Goal: Entertainment & Leisure: Consume media (video, audio)

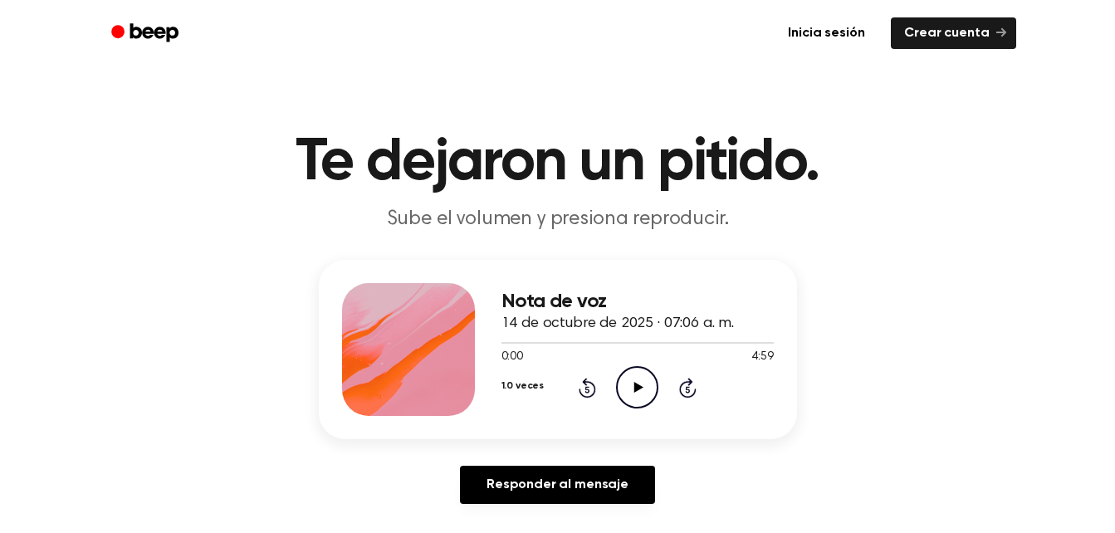
click at [629, 382] on icon "Reproducir audio" at bounding box center [637, 387] width 42 height 42
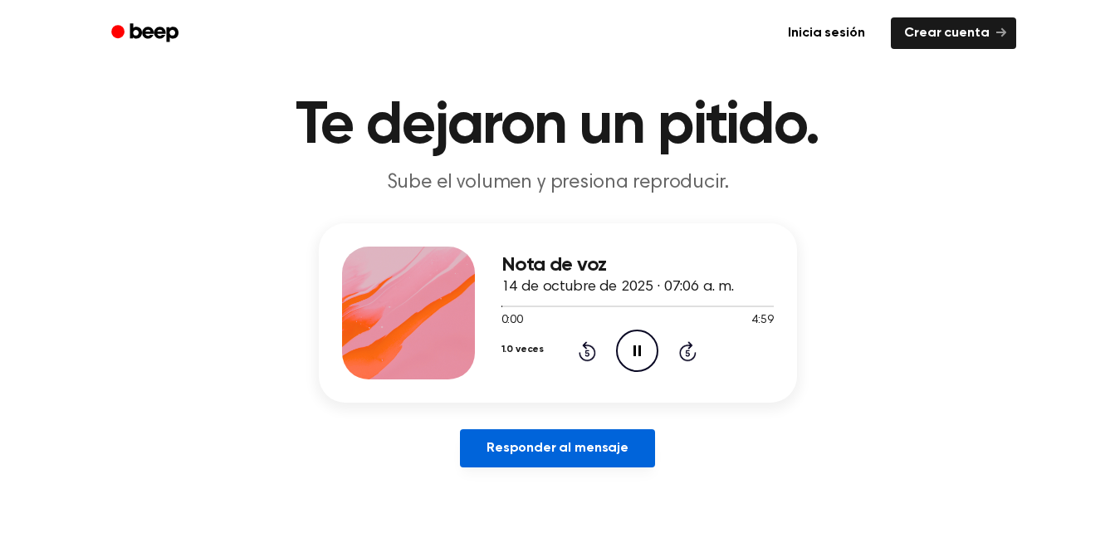
scroll to position [59, 0]
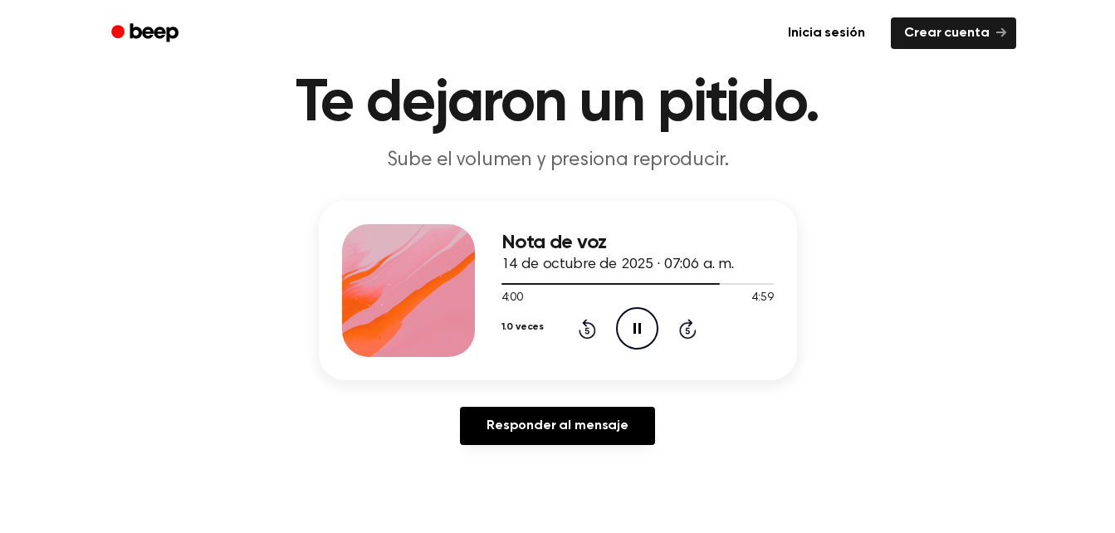
click at [632, 331] on icon "Pausar audio" at bounding box center [637, 328] width 42 height 42
click at [637, 327] on icon at bounding box center [638, 328] width 9 height 11
click at [637, 327] on icon "Pausar audio" at bounding box center [637, 328] width 42 height 42
drag, startPoint x: 637, startPoint y: 327, endPoint x: 647, endPoint y: 333, distance: 12.3
click at [647, 333] on icon "Reproducir audio" at bounding box center [637, 328] width 42 height 42
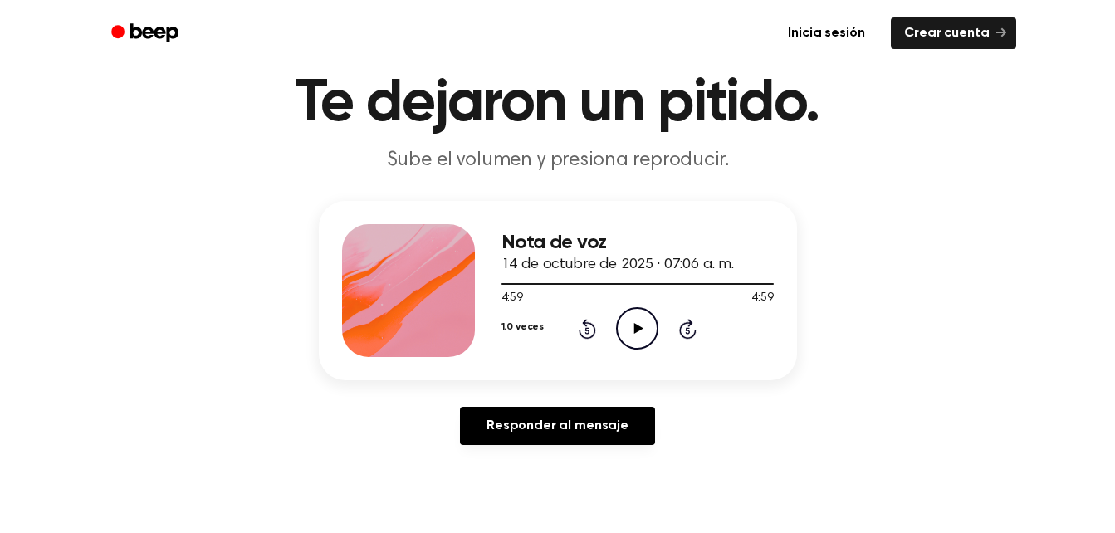
click at [583, 325] on icon "Rebobinar 5 segundos" at bounding box center [587, 329] width 18 height 22
click at [629, 305] on div "4:49 4:59" at bounding box center [637, 298] width 272 height 17
click at [634, 321] on icon "Reproducir audio" at bounding box center [637, 328] width 42 height 42
click at [520, 293] on span "4:53" at bounding box center [512, 298] width 22 height 17
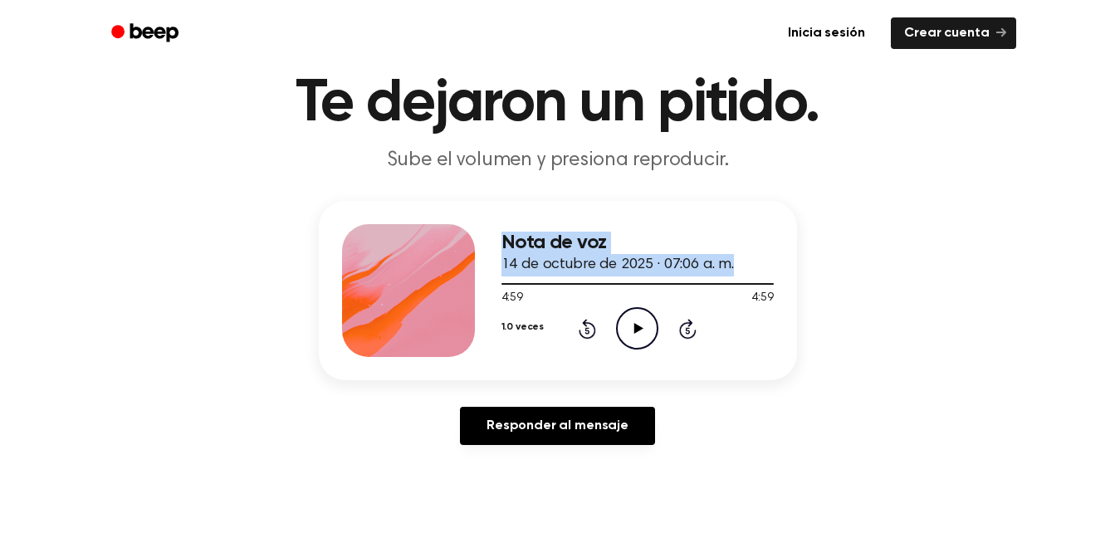
drag, startPoint x: 629, startPoint y: 281, endPoint x: 442, endPoint y: 282, distance: 187.6
click at [442, 282] on div "Nota de voz [DATE] · 07:06 a. m. 4:59 4:59 Your browser does not support the [o…" at bounding box center [558, 290] width 478 height 179
click at [907, 222] on div "Nota de voz [DATE] · 07:06 a. m. 4:59 4:59 Your browser does not support the [o…" at bounding box center [557, 329] width 1075 height 257
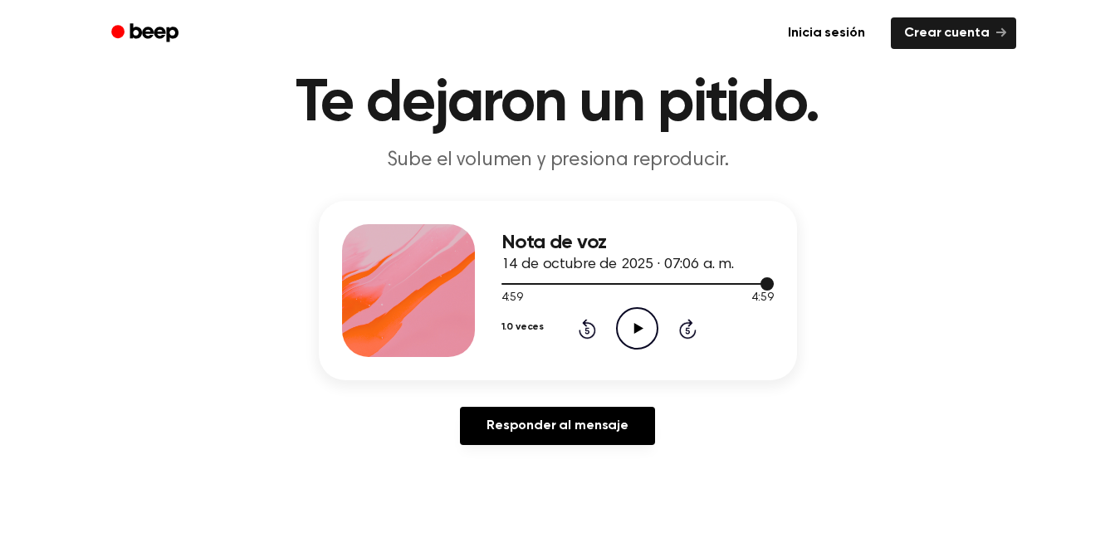
click at [505, 285] on div at bounding box center [637, 282] width 272 height 13
click at [586, 327] on icon "Rebobinar 5 segundos" at bounding box center [587, 329] width 18 height 22
click at [634, 332] on icon at bounding box center [638, 328] width 9 height 11
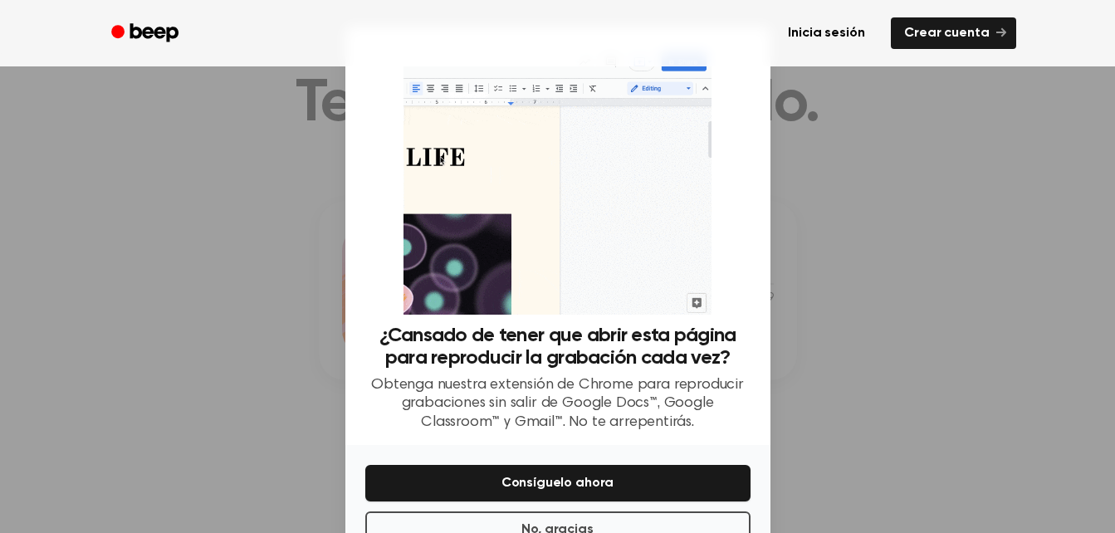
scroll to position [51, 0]
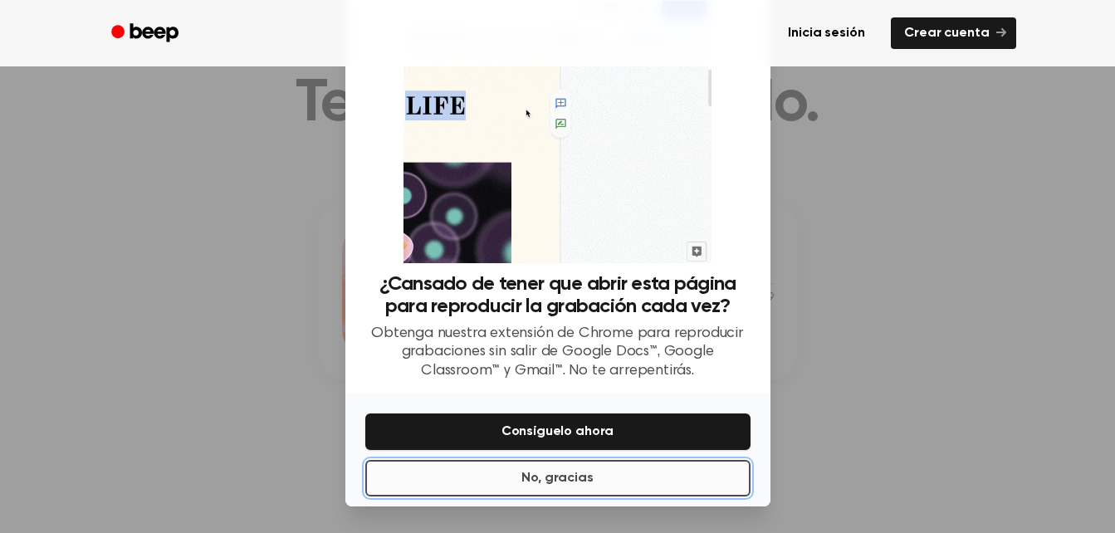
click at [593, 476] on button "No, gracias" at bounding box center [557, 478] width 385 height 37
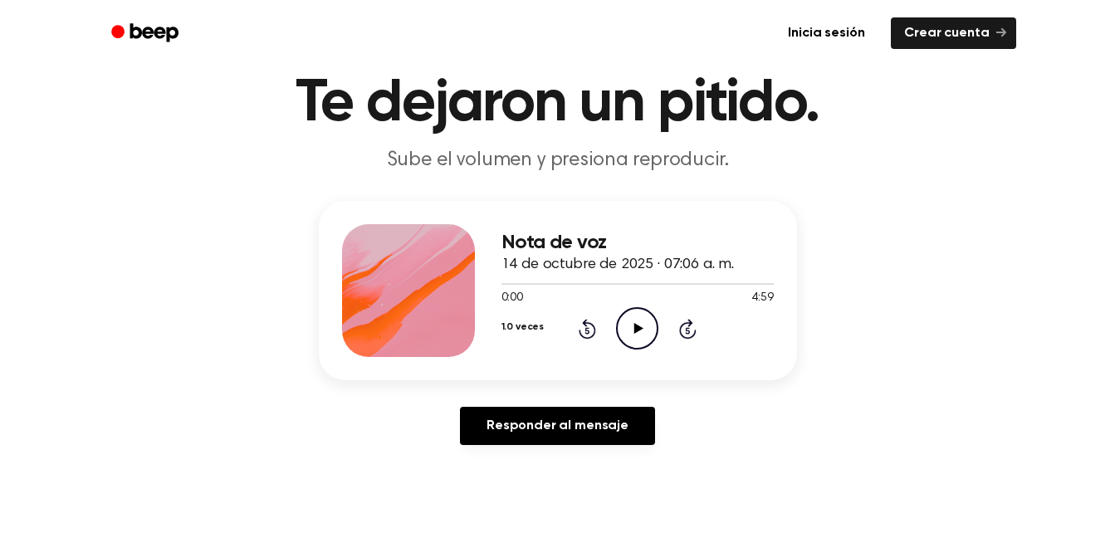
click at [632, 324] on icon "Reproducir audio" at bounding box center [637, 328] width 42 height 42
click at [632, 324] on icon "Pausar audio" at bounding box center [637, 328] width 42 height 42
click at [632, 324] on icon "Reproducir audio" at bounding box center [637, 328] width 42 height 42
click at [584, 326] on icon "Rebobinar 5 segundos" at bounding box center [587, 329] width 18 height 22
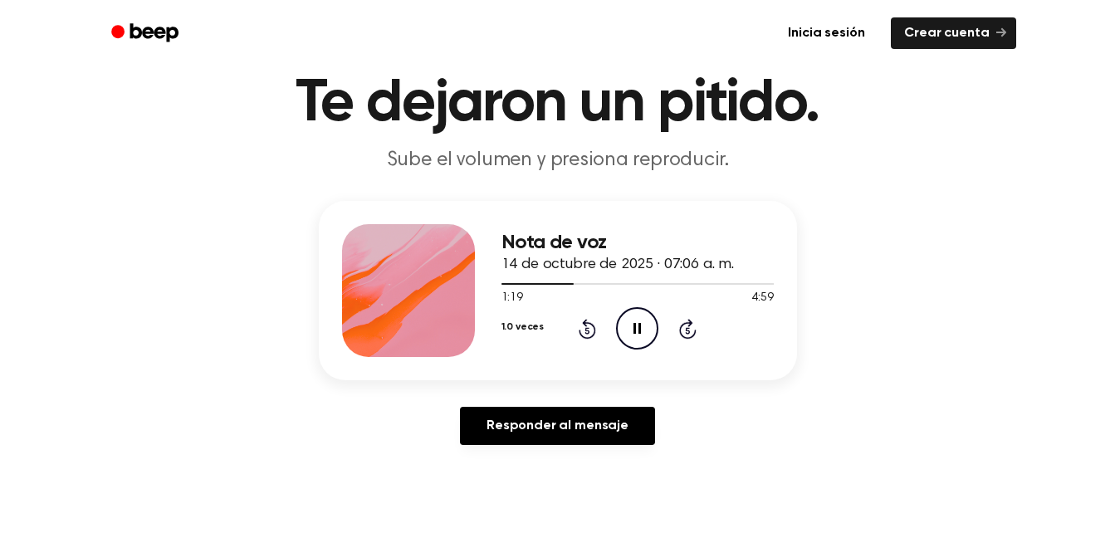
click at [584, 326] on icon "Rebobinar 5 segundos" at bounding box center [587, 329] width 18 height 22
drag, startPoint x: 584, startPoint y: 326, endPoint x: 661, endPoint y: 431, distance: 130.0
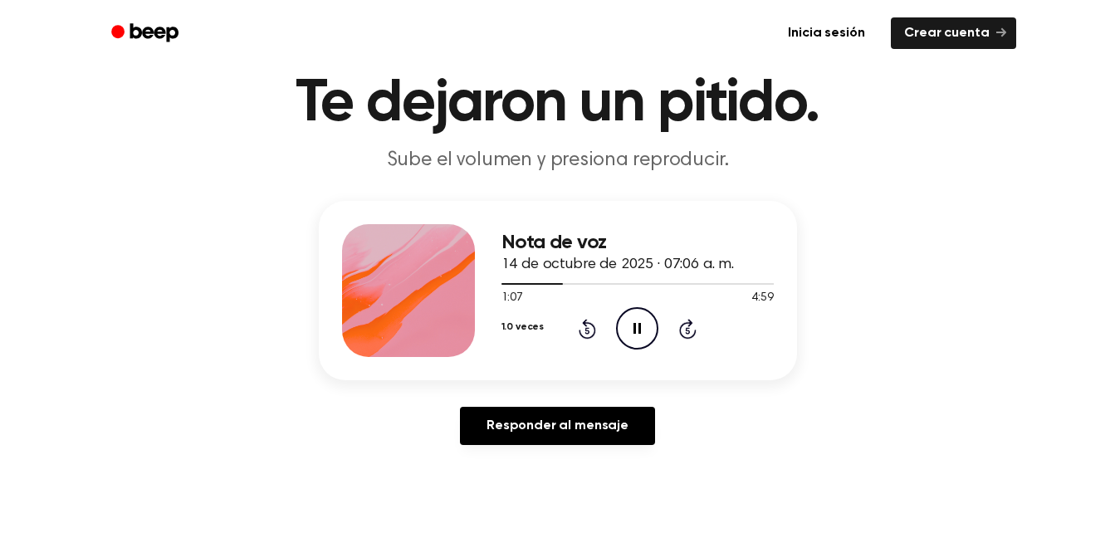
click at [661, 431] on div "Responder al mensaje" at bounding box center [558, 432] width 478 height 51
click at [679, 359] on div "Nota de voz [DATE] · 07:06 a. m. 1:10 4:59 Your browser does not support the [o…" at bounding box center [558, 290] width 478 height 179
click at [645, 331] on icon "Pausar audio" at bounding box center [637, 328] width 42 height 42
click at [645, 331] on icon "Reproducir audio" at bounding box center [637, 328] width 42 height 42
click at [645, 331] on icon "Pausar audio" at bounding box center [637, 328] width 42 height 42
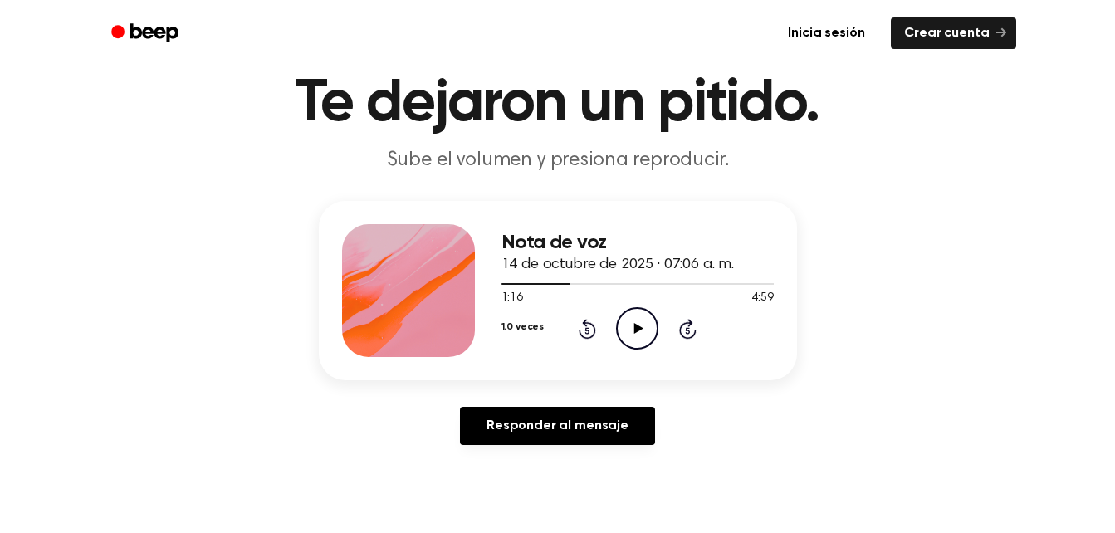
click at [586, 326] on icon at bounding box center [586, 329] width 17 height 20
click at [636, 319] on icon "Reproducir audio" at bounding box center [637, 328] width 42 height 42
click at [636, 319] on icon "Pausar audio" at bounding box center [637, 328] width 42 height 42
click at [583, 332] on icon "Rebobinar 5 segundos" at bounding box center [587, 329] width 18 height 22
click at [626, 327] on icon "Reproducir audio" at bounding box center [637, 328] width 42 height 42
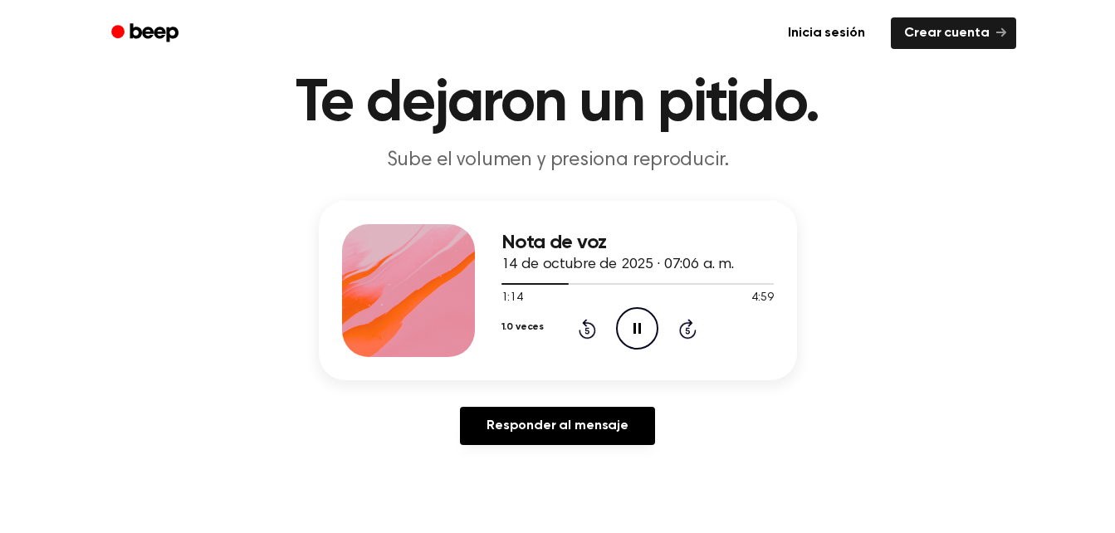
click at [637, 333] on icon "Pausar audio" at bounding box center [637, 328] width 42 height 42
click at [637, 333] on icon "Reproducir audio" at bounding box center [637, 328] width 42 height 42
click at [637, 333] on icon "Pausar audio" at bounding box center [637, 328] width 42 height 42
click at [637, 333] on icon "Reproducir audio" at bounding box center [637, 328] width 42 height 42
click at [637, 326] on icon "Pausar audio" at bounding box center [637, 328] width 42 height 42
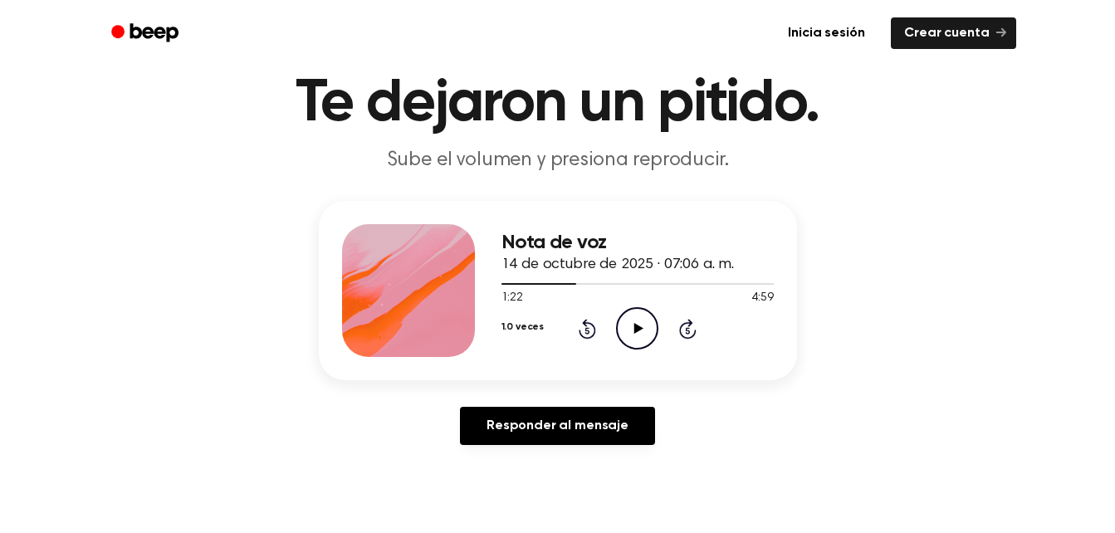
click at [637, 326] on icon at bounding box center [638, 328] width 9 height 11
click at [637, 320] on icon "Pausar audio" at bounding box center [637, 328] width 42 height 42
click at [629, 321] on icon "Reproducir audio" at bounding box center [637, 328] width 42 height 42
click at [588, 332] on icon "Rebobinar 5 segundos" at bounding box center [587, 329] width 18 height 22
click at [586, 325] on icon at bounding box center [586, 329] width 17 height 20
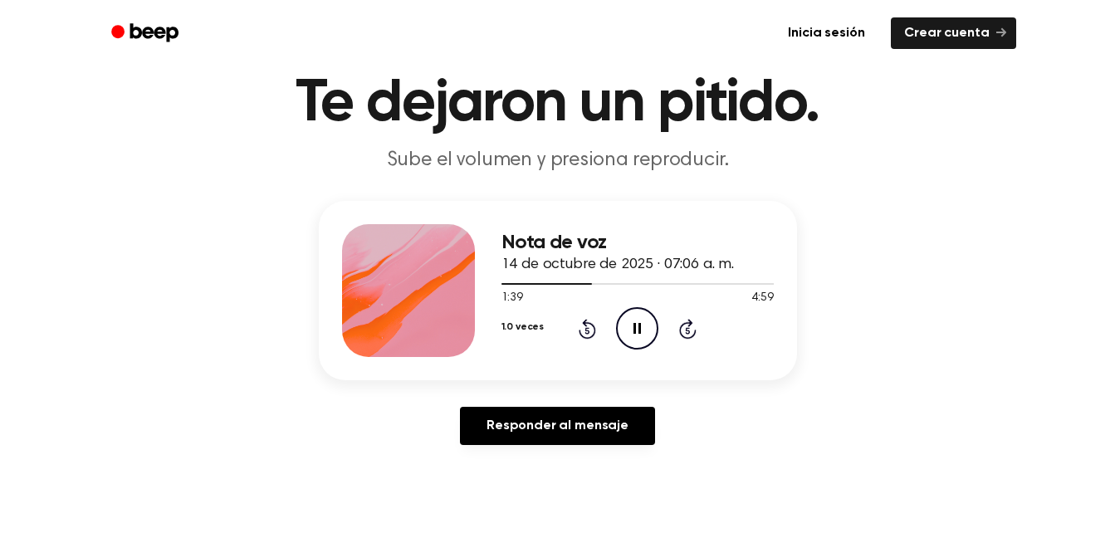
click at [586, 325] on icon at bounding box center [586, 329] width 17 height 20
click at [647, 325] on icon "Pausar audio" at bounding box center [637, 328] width 42 height 42
click at [647, 325] on icon "Reproducir audio" at bounding box center [637, 328] width 42 height 42
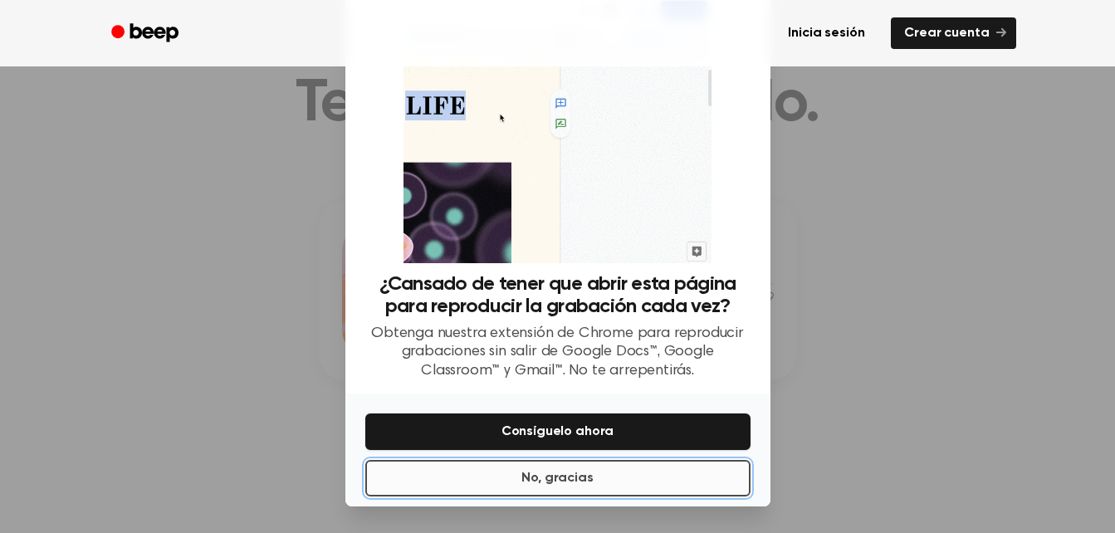
click at [626, 471] on button "No, gracias" at bounding box center [557, 478] width 385 height 37
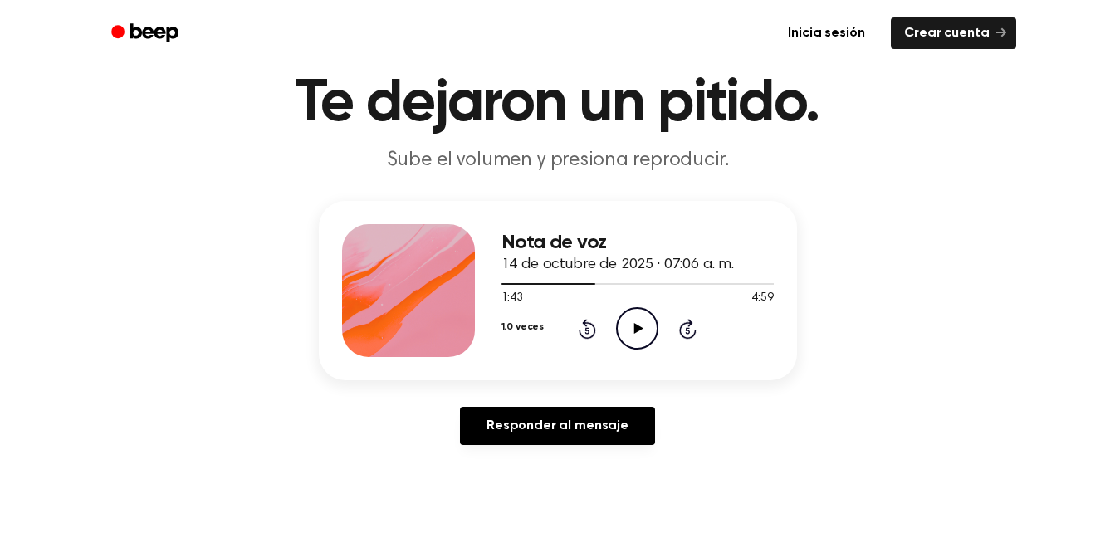
click at [647, 332] on icon "Reproducir audio" at bounding box center [637, 328] width 42 height 42
click at [637, 329] on icon "Pausar audio" at bounding box center [637, 328] width 42 height 42
click at [637, 329] on icon at bounding box center [638, 328] width 9 height 11
click at [633, 320] on icon "Pausar audio" at bounding box center [637, 328] width 42 height 42
click at [579, 321] on icon "Rebobinar 5 segundos" at bounding box center [587, 329] width 18 height 22
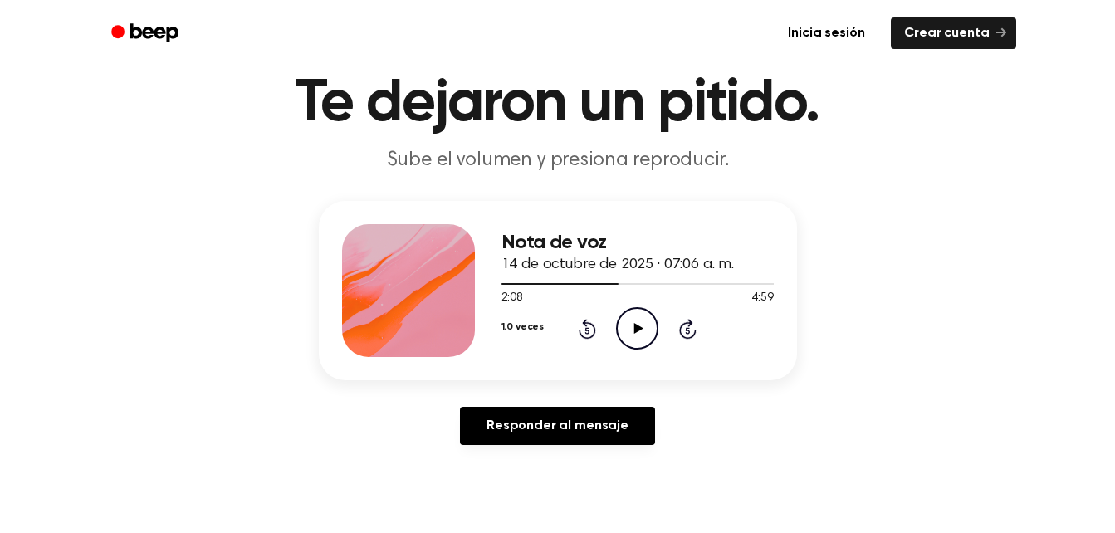
click at [579, 321] on icon "Rebobinar 5 segundos" at bounding box center [587, 329] width 18 height 22
click at [624, 325] on icon "Reproducir audio" at bounding box center [637, 328] width 42 height 42
click at [592, 334] on icon "Rebobinar 5 segundos" at bounding box center [587, 329] width 18 height 22
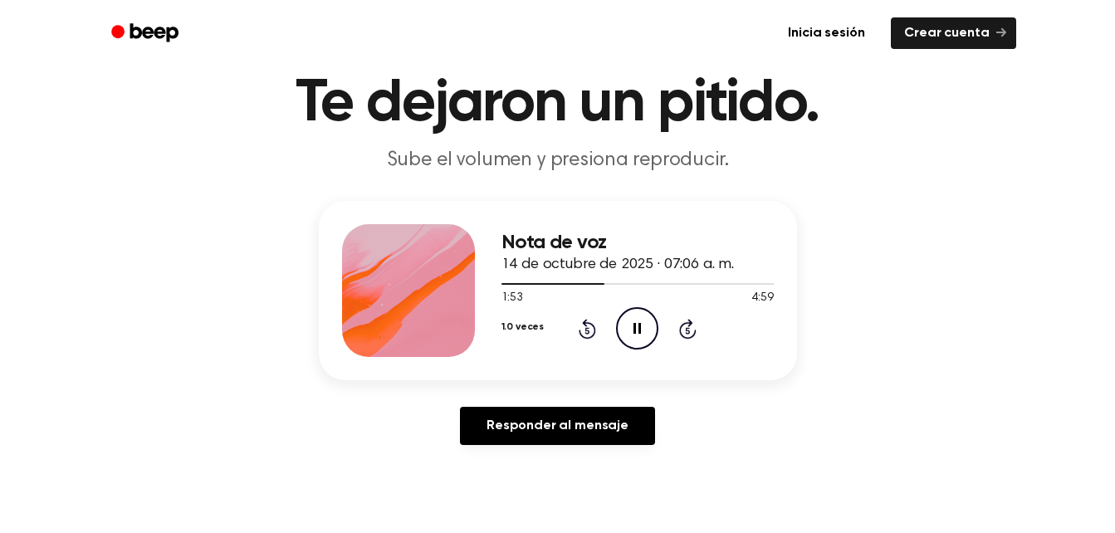
click at [592, 334] on icon "Rebobinar 5 segundos" at bounding box center [587, 329] width 18 height 22
click at [646, 318] on icon "Pausar audio" at bounding box center [637, 328] width 42 height 42
click at [590, 339] on div "1.0 veces Rebobinar 5 segundos Reproducir audio Omitir 5 segundos" at bounding box center [637, 328] width 272 height 42
click at [588, 334] on icon "Rebobinar 5 segundos" at bounding box center [587, 329] width 18 height 22
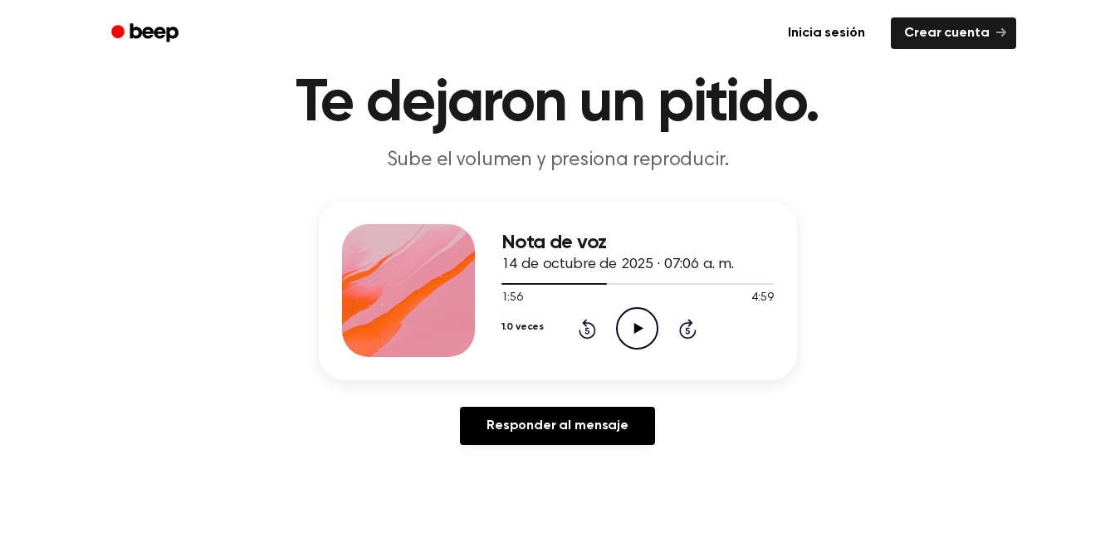
click at [617, 329] on circle at bounding box center [637, 328] width 41 height 41
click at [624, 329] on icon "Pausar audio" at bounding box center [637, 328] width 42 height 42
click at [624, 329] on icon "Reproducir audio" at bounding box center [637, 328] width 42 height 42
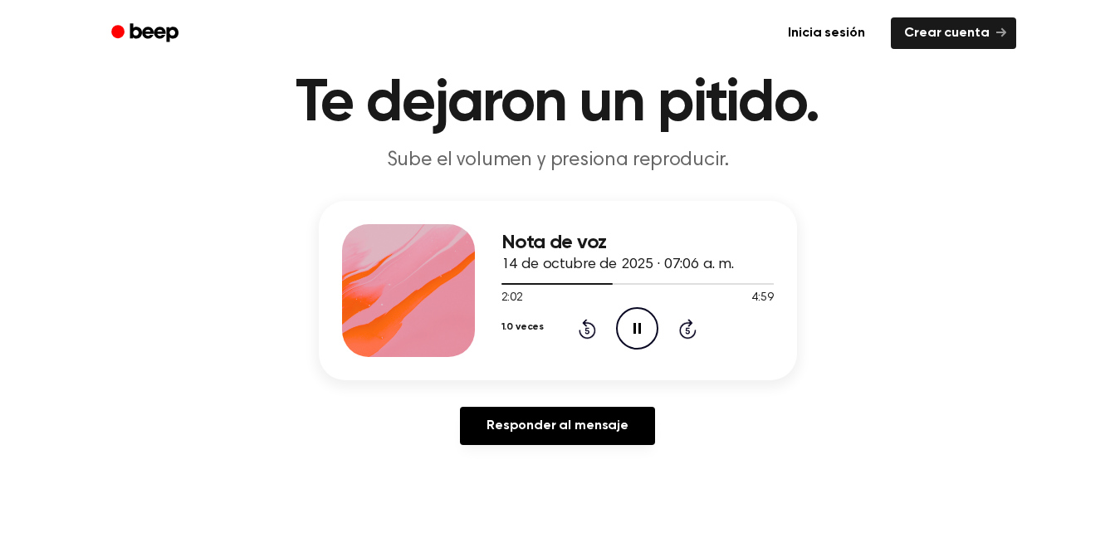
click at [624, 329] on icon "Pausar audio" at bounding box center [637, 328] width 42 height 42
click at [624, 329] on icon "Reproducir audio" at bounding box center [637, 328] width 42 height 42
click at [637, 331] on icon "Pausar audio" at bounding box center [637, 328] width 42 height 42
click at [637, 331] on icon at bounding box center [638, 328] width 9 height 11
click at [637, 331] on icon "Pausar audio" at bounding box center [637, 328] width 42 height 42
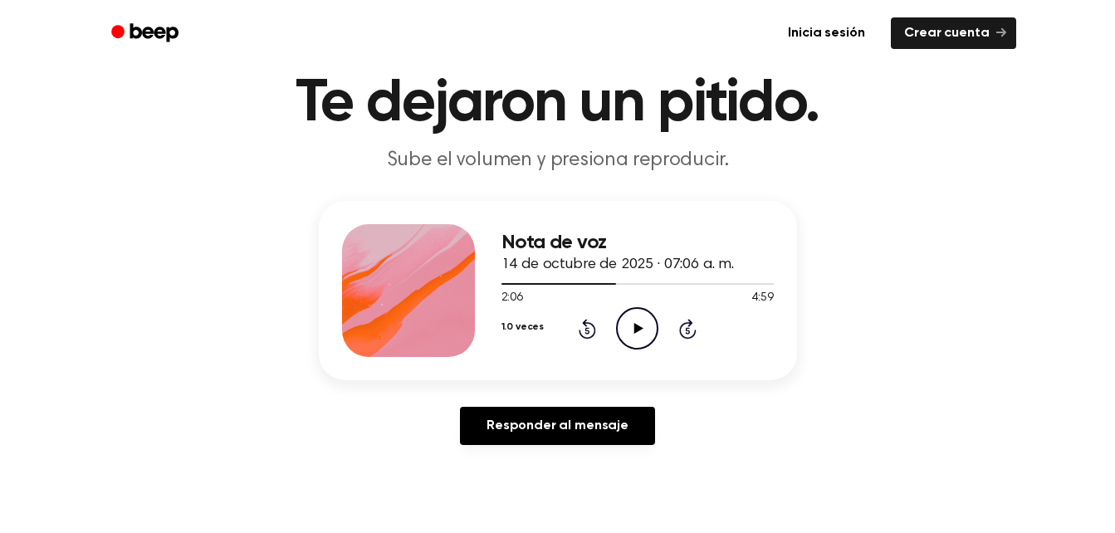
click at [637, 331] on icon at bounding box center [638, 328] width 9 height 11
click at [634, 329] on icon at bounding box center [636, 328] width 7 height 11
click at [634, 337] on icon "Reproducir audio" at bounding box center [637, 328] width 42 height 42
click at [586, 334] on icon "Rebobinar 5 segundos" at bounding box center [587, 329] width 18 height 22
click at [640, 344] on icon "Pausar audio" at bounding box center [637, 328] width 42 height 42
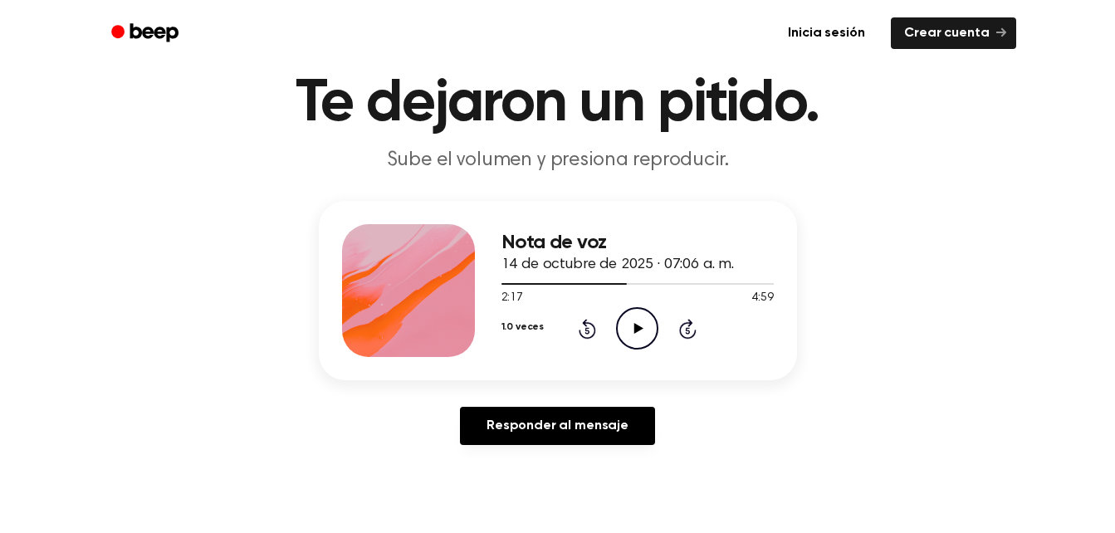
click at [640, 344] on icon "Reproducir audio" at bounding box center [637, 328] width 42 height 42
click at [642, 336] on icon "Pausar audio" at bounding box center [637, 328] width 42 height 42
click at [642, 332] on icon "Reproducir audio" at bounding box center [637, 328] width 42 height 42
click at [636, 325] on icon at bounding box center [636, 328] width 7 height 11
click at [636, 325] on icon at bounding box center [638, 328] width 9 height 11
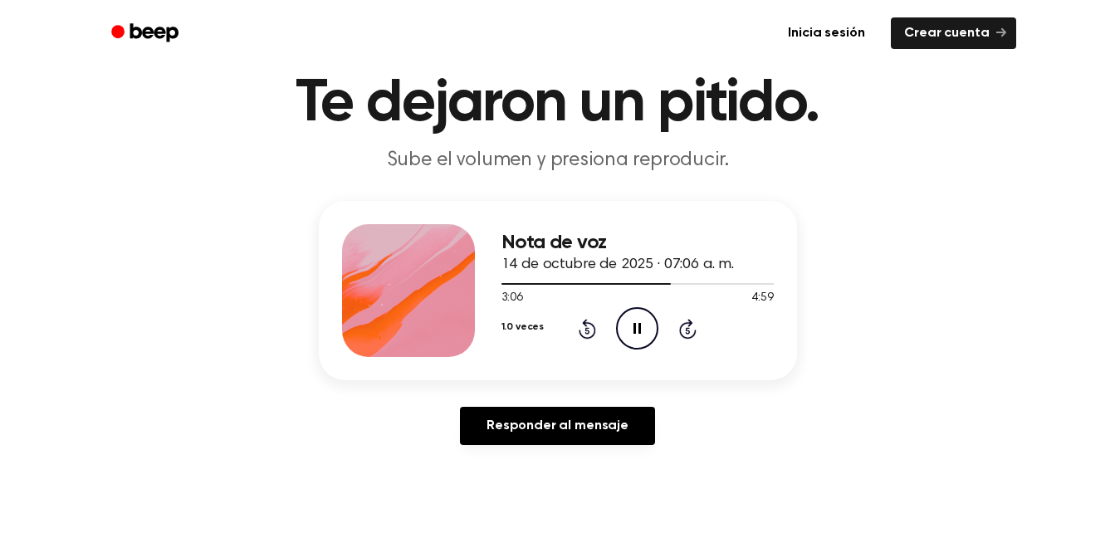
click at [630, 329] on icon "Pausar audio" at bounding box center [637, 328] width 42 height 42
click at [630, 329] on icon "Reproducir audio" at bounding box center [637, 328] width 42 height 42
click at [588, 334] on icon "Rebobinar 5 segundos" at bounding box center [587, 329] width 18 height 22
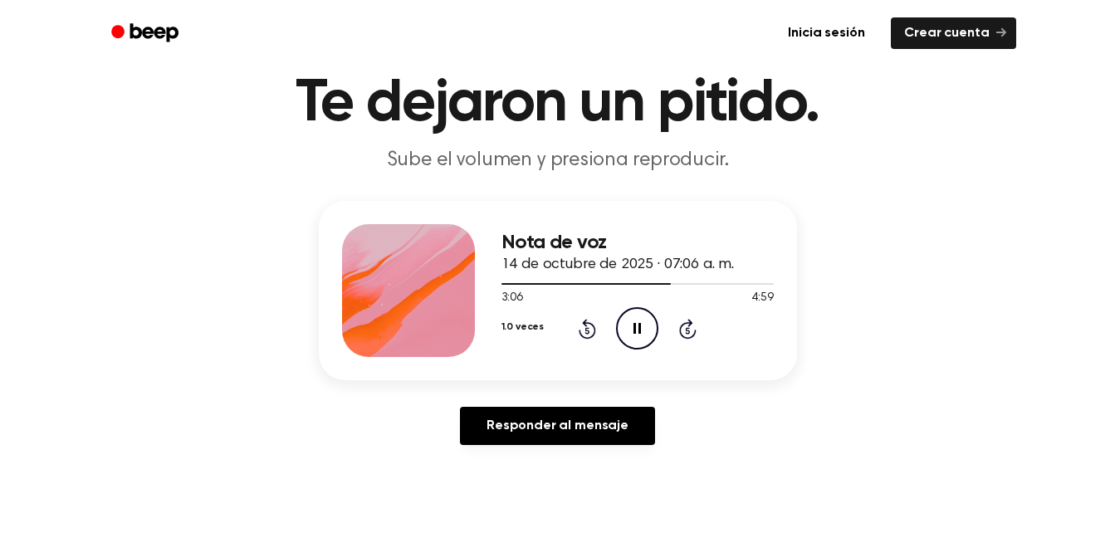
click at [588, 334] on icon "Rebobinar 5 segundos" at bounding box center [587, 329] width 18 height 22
drag, startPoint x: 588, startPoint y: 334, endPoint x: 649, endPoint y: 334, distance: 60.6
click at [649, 334] on icon "Pausar audio" at bounding box center [637, 328] width 42 height 42
click at [649, 334] on icon "Reproducir audio" at bounding box center [637, 328] width 42 height 42
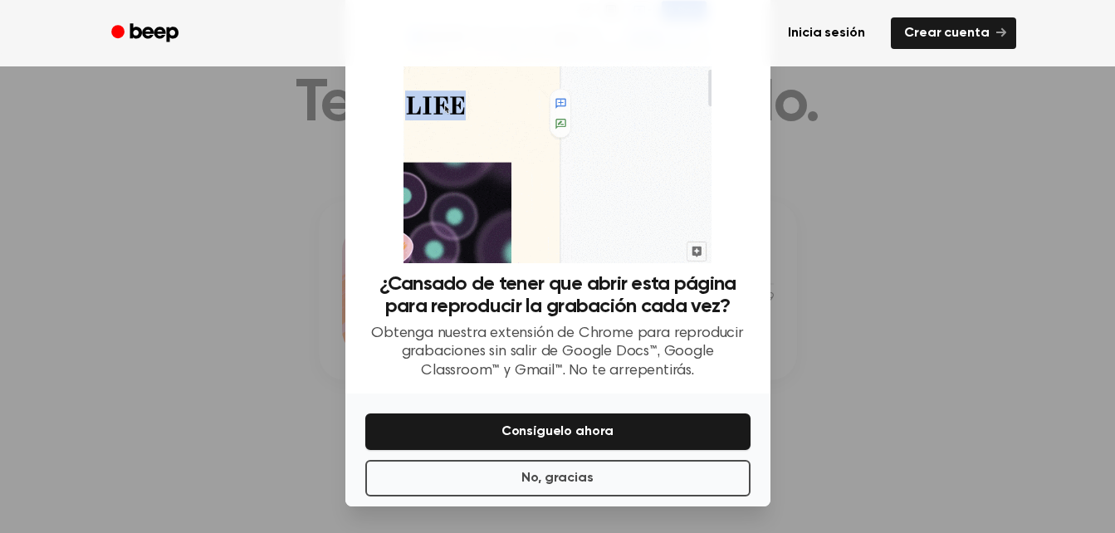
click at [825, 316] on div at bounding box center [557, 266] width 1115 height 533
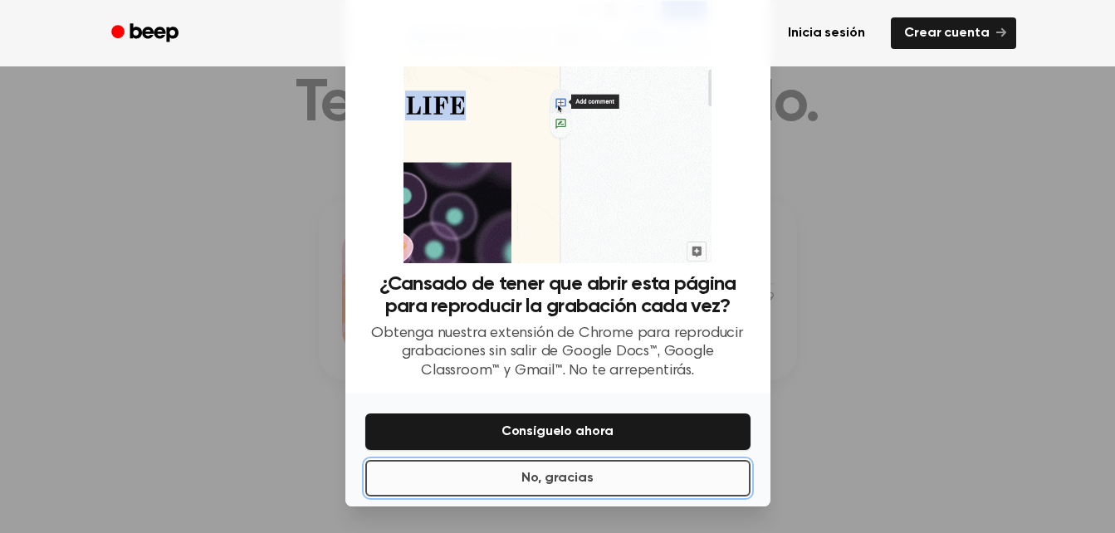
click at [654, 476] on button "No, gracias" at bounding box center [557, 478] width 385 height 37
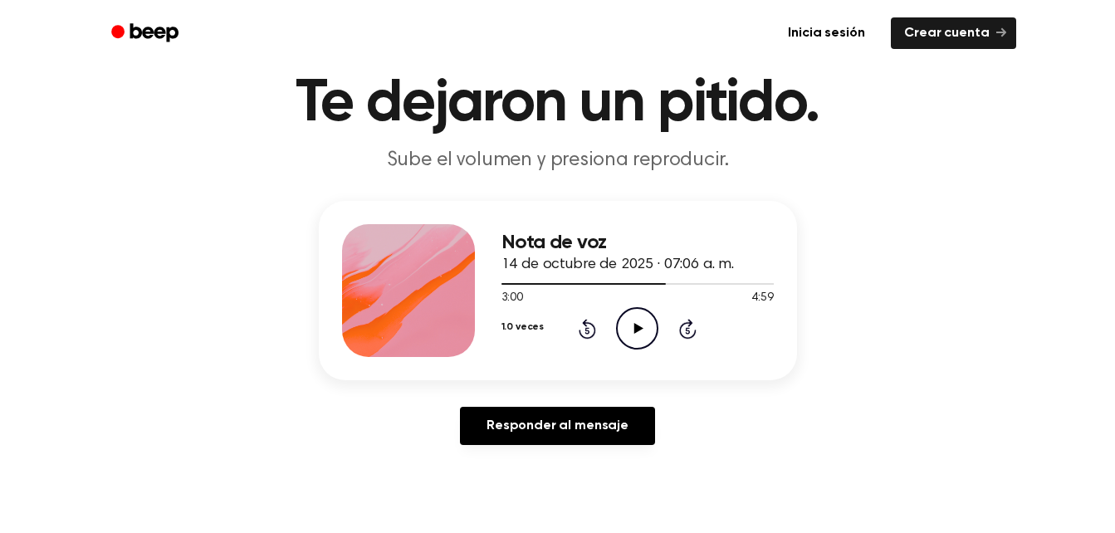
click at [650, 336] on icon "Reproducir audio" at bounding box center [637, 328] width 42 height 42
click at [633, 319] on icon "Pausar audio" at bounding box center [637, 328] width 42 height 42
click at [633, 319] on icon "Reproducir audio" at bounding box center [637, 328] width 42 height 42
click at [633, 319] on icon "Pausar audio" at bounding box center [637, 328] width 42 height 42
click at [633, 319] on icon "Reproducir audio" at bounding box center [637, 328] width 42 height 42
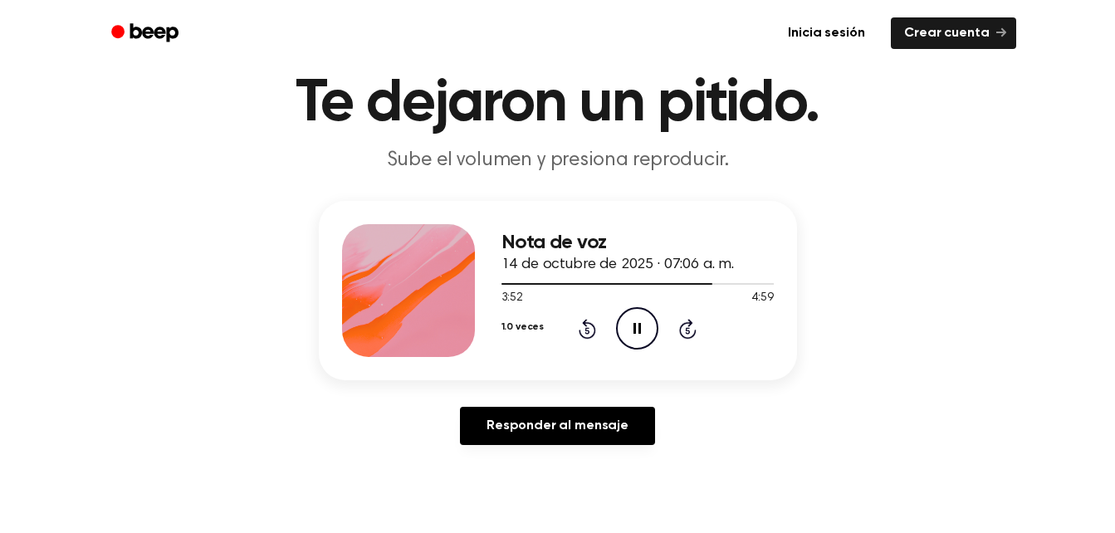
click at [588, 334] on icon "Rebobinar 5 segundos" at bounding box center [587, 329] width 18 height 22
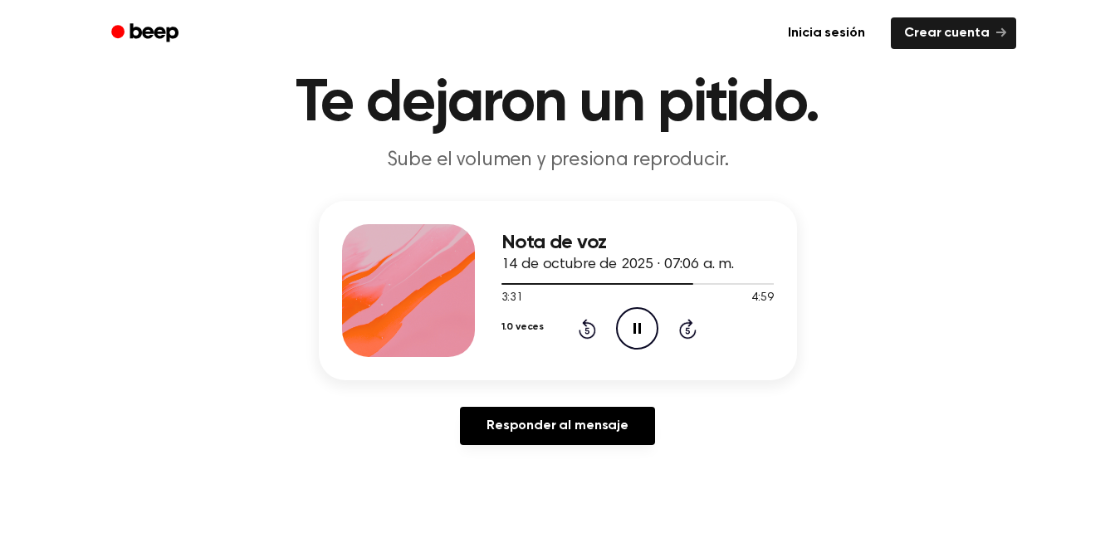
click at [588, 334] on icon "Rebobinar 5 segundos" at bounding box center [587, 329] width 18 height 22
click at [631, 331] on icon "Pausar audio" at bounding box center [637, 328] width 42 height 42
click at [631, 331] on icon "Reproducir audio" at bounding box center [637, 328] width 42 height 42
click at [631, 331] on icon "Pausar audio" at bounding box center [637, 328] width 42 height 42
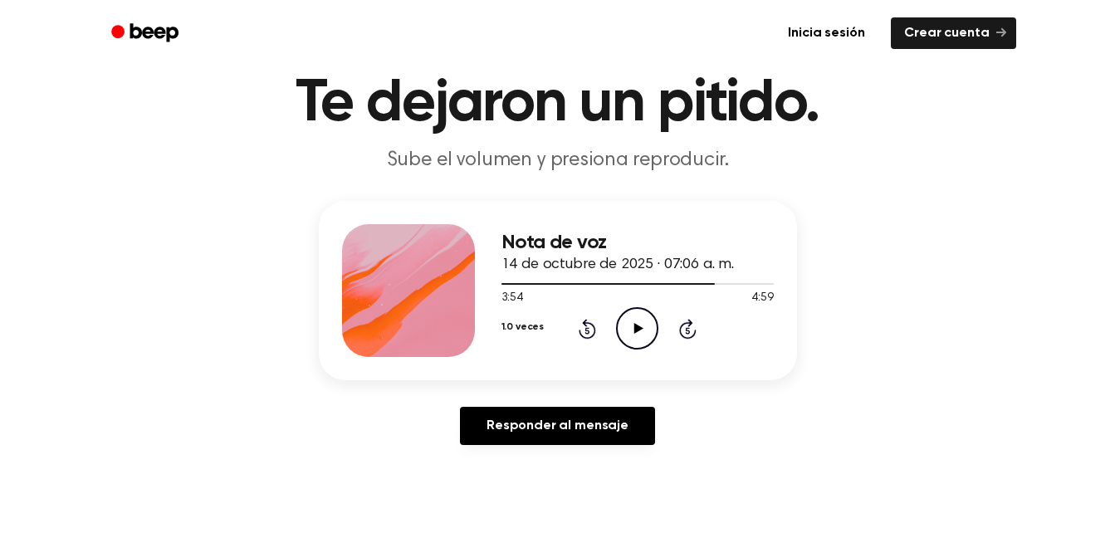
click at [631, 331] on icon "Reproducir audio" at bounding box center [637, 328] width 42 height 42
click at [631, 331] on icon "Pausar audio" at bounding box center [637, 328] width 42 height 42
click at [631, 331] on icon "Reproducir audio" at bounding box center [637, 328] width 42 height 42
click at [584, 329] on icon "Rebobinar 5 segundos" at bounding box center [587, 329] width 18 height 22
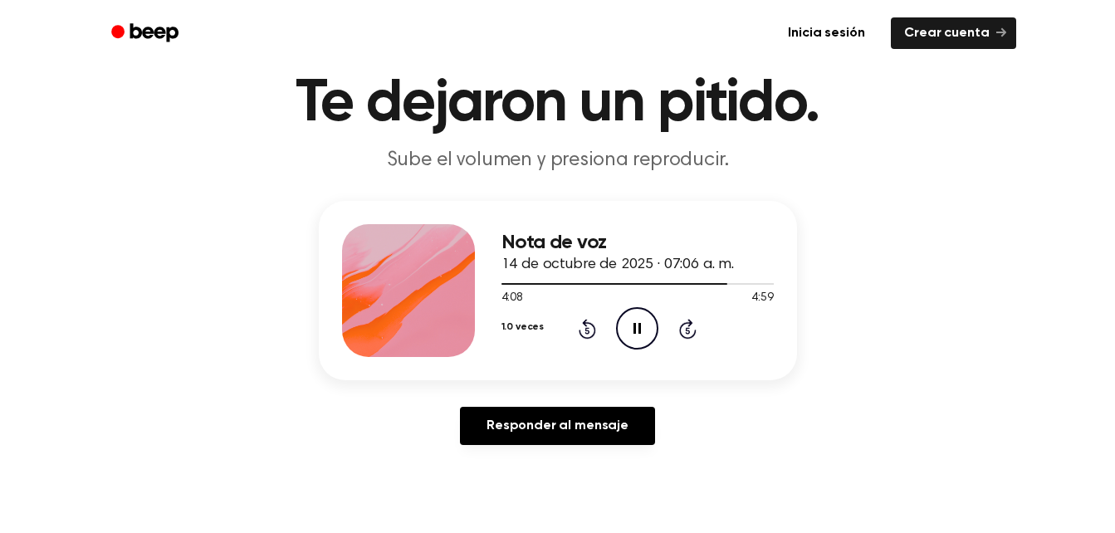
click at [583, 336] on icon at bounding box center [586, 329] width 17 height 20
drag, startPoint x: 583, startPoint y: 336, endPoint x: 632, endPoint y: 333, distance: 49.1
click at [632, 333] on div "1.0 veces Rebobinar 5 segundos Pausar audio Omitir 5 segundos" at bounding box center [637, 328] width 272 height 42
click at [632, 333] on icon "Pausar audio" at bounding box center [637, 328] width 42 height 42
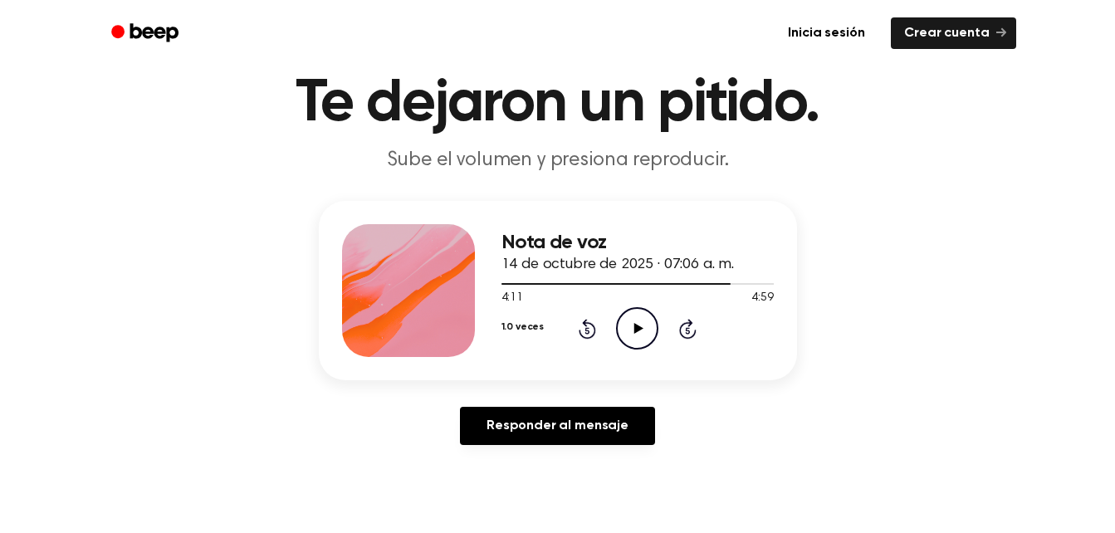
click at [632, 333] on icon "Reproducir audio" at bounding box center [637, 328] width 42 height 42
click at [592, 332] on icon "Rebobinar 5 segundos" at bounding box center [587, 329] width 18 height 22
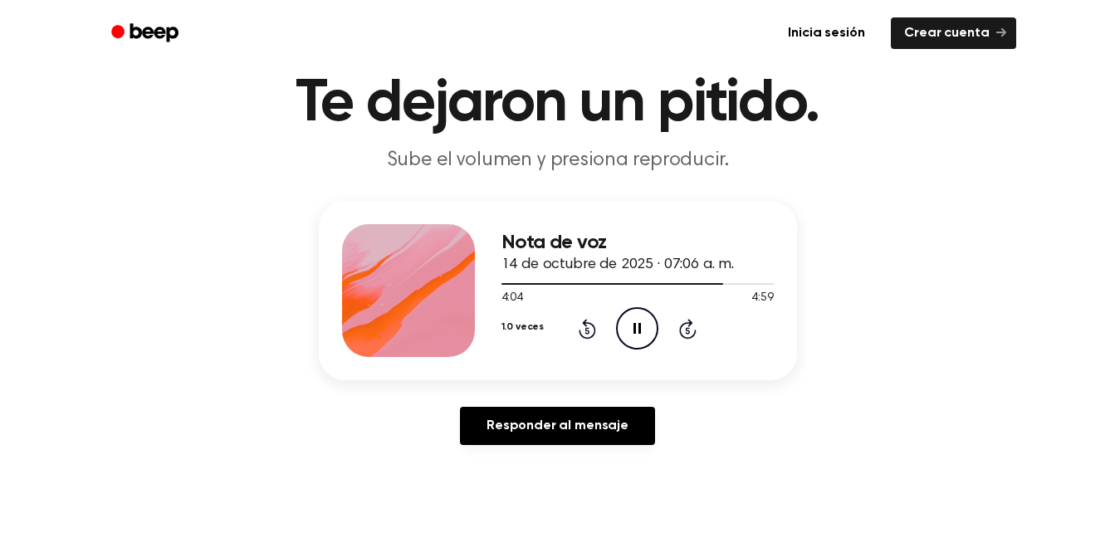
click at [592, 332] on icon "Rebobinar 5 segundos" at bounding box center [587, 329] width 18 height 22
click at [631, 331] on icon "Pausar audio" at bounding box center [637, 328] width 42 height 42
click at [631, 331] on icon "Reproducir audio" at bounding box center [637, 328] width 42 height 42
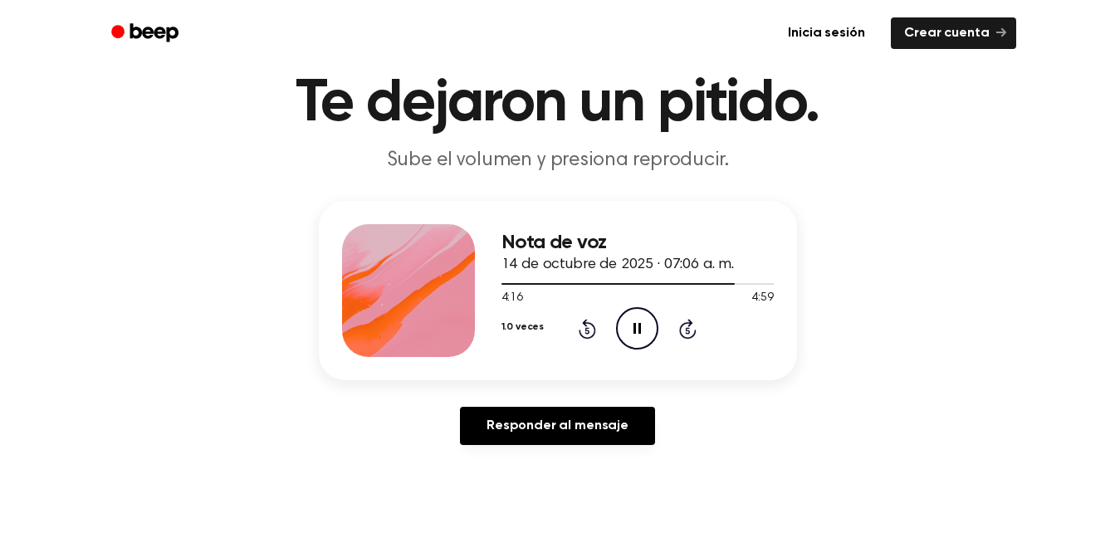
click at [631, 331] on icon "Pausar audio" at bounding box center [637, 328] width 42 height 42
click at [636, 326] on icon at bounding box center [638, 328] width 9 height 11
click at [588, 334] on icon "Rebobinar 5 segundos" at bounding box center [587, 329] width 18 height 22
click at [589, 330] on icon "Rebobinar 5 segundos" at bounding box center [587, 329] width 18 height 22
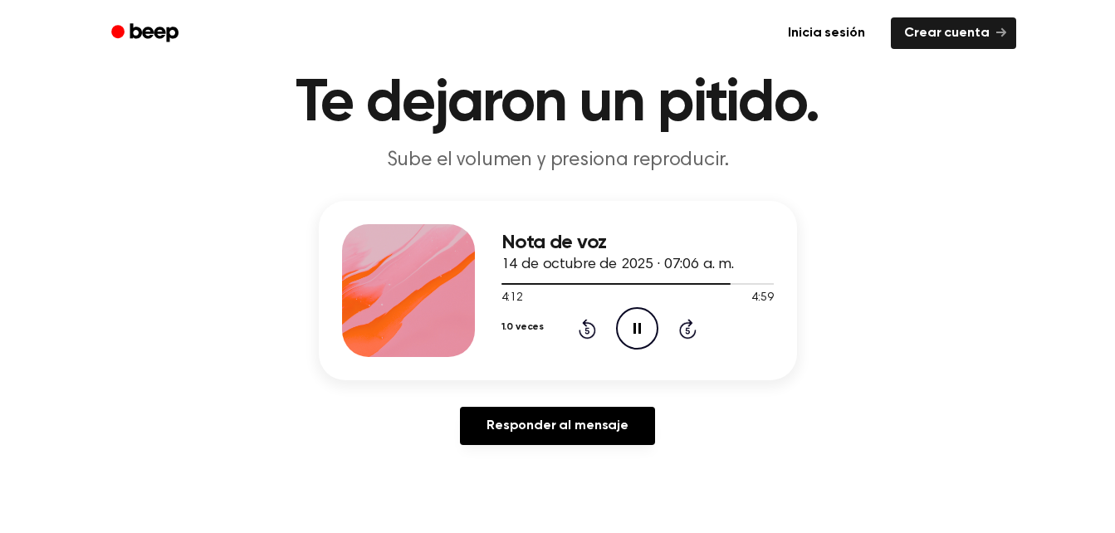
click at [589, 330] on icon "Rebobinar 5 segundos" at bounding box center [587, 329] width 18 height 22
click at [641, 324] on icon at bounding box center [636, 328] width 7 height 11
click at [641, 324] on icon "Reproducir audio" at bounding box center [637, 328] width 42 height 42
